Goal: Task Accomplishment & Management: Use online tool/utility

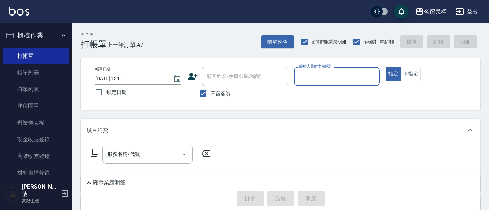
scroll to position [72, 0]
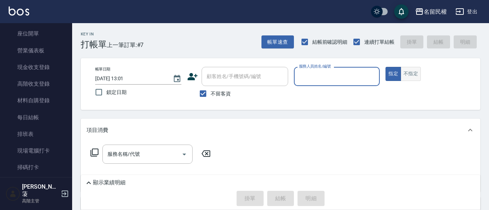
click at [414, 77] on button "不指定" at bounding box center [411, 74] width 20 height 14
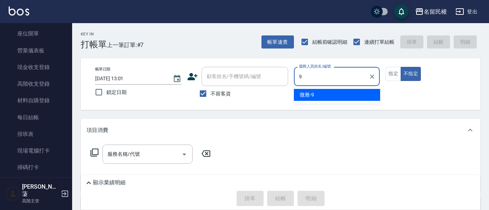
type input "微雅-9"
type button "false"
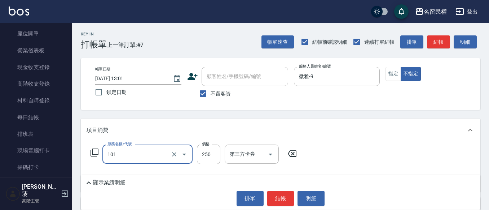
type input "不指定洗髮(101)"
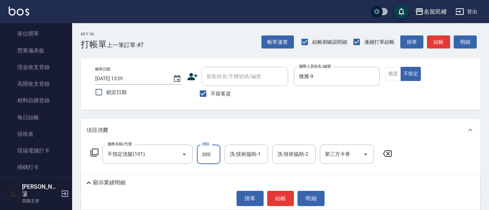
type input "300"
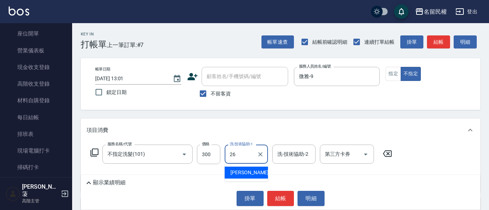
type input "沅莘-26"
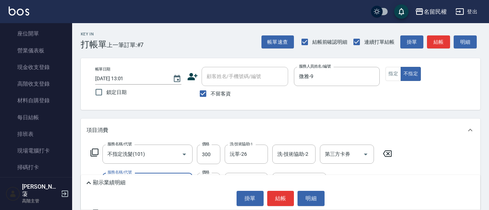
type input "[PERSON_NAME](701)"
type input "30"
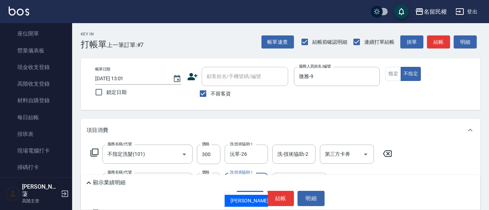
type input "沅莘-26"
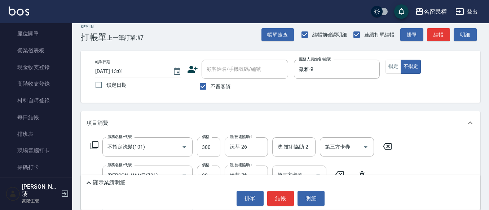
type input "青捲/吹捲/夾直/電棒/夾玉米鬚(703)"
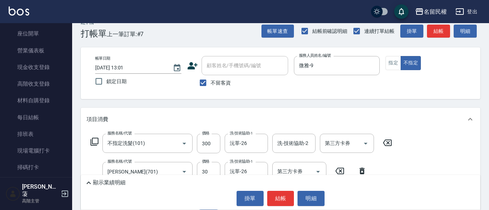
type input "100"
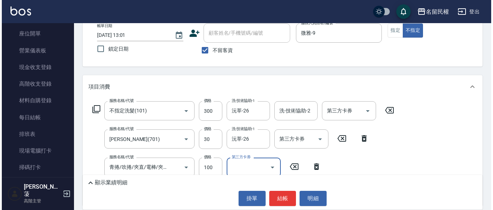
scroll to position [83, 0]
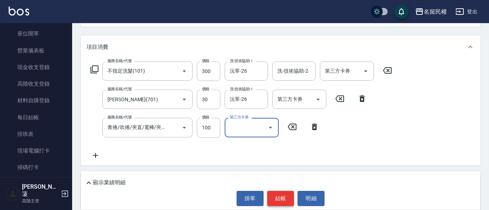
click at [279, 199] on button "結帳" at bounding box center [280, 197] width 27 height 15
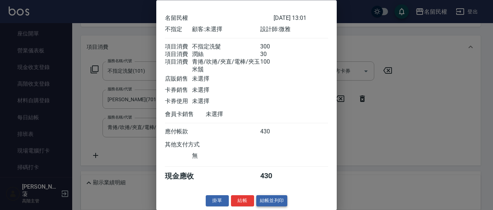
scroll to position [35, 0]
click at [242, 203] on button "結帳" at bounding box center [242, 200] width 23 height 11
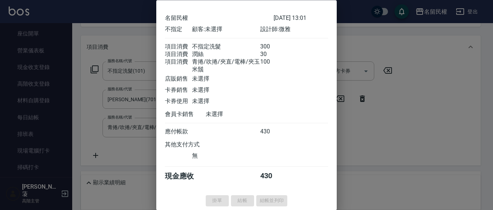
type input "[DATE] 14:13"
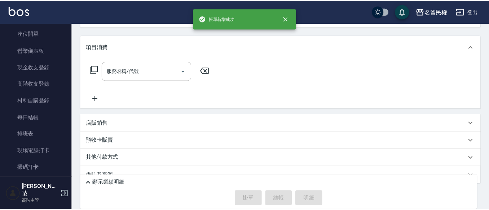
scroll to position [0, 0]
